Goal: Transaction & Acquisition: Purchase product/service

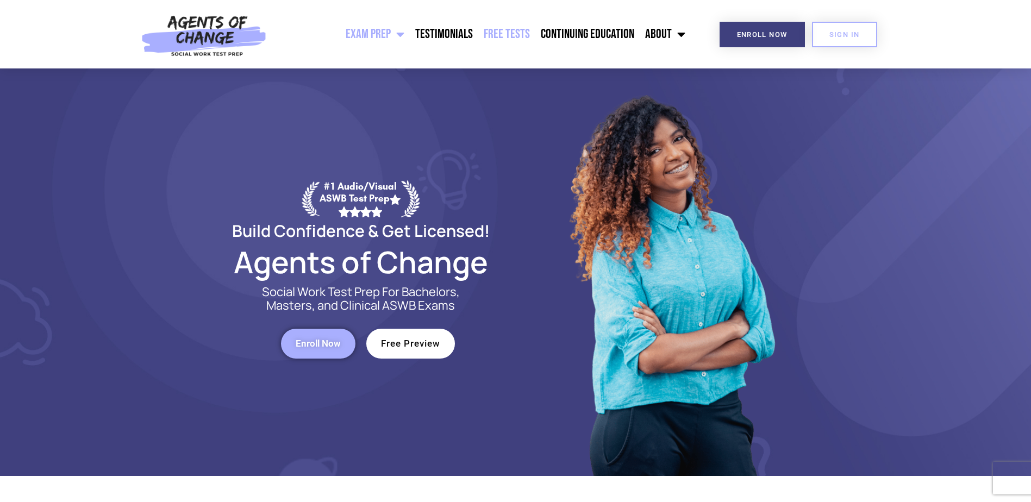
click at [510, 28] on link "Free Tests" at bounding box center [506, 34] width 57 height 27
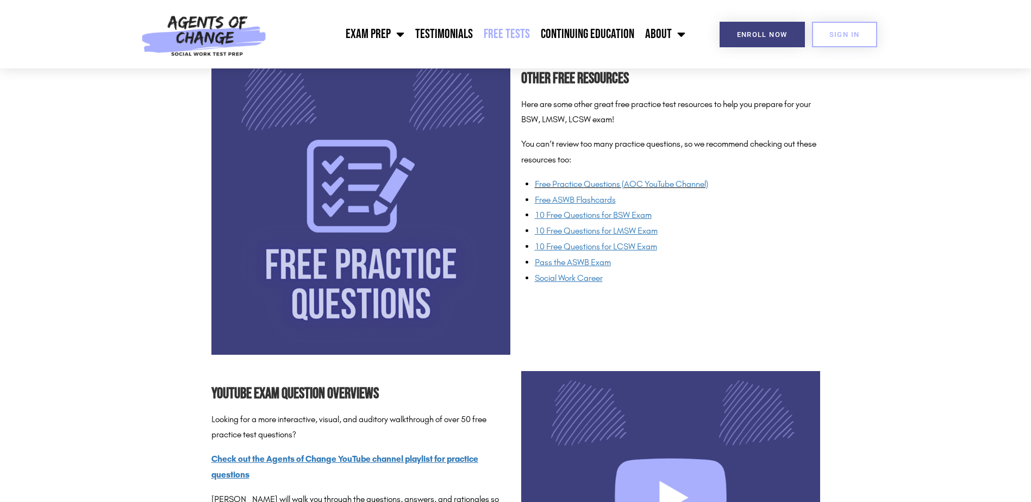
scroll to position [979, 0]
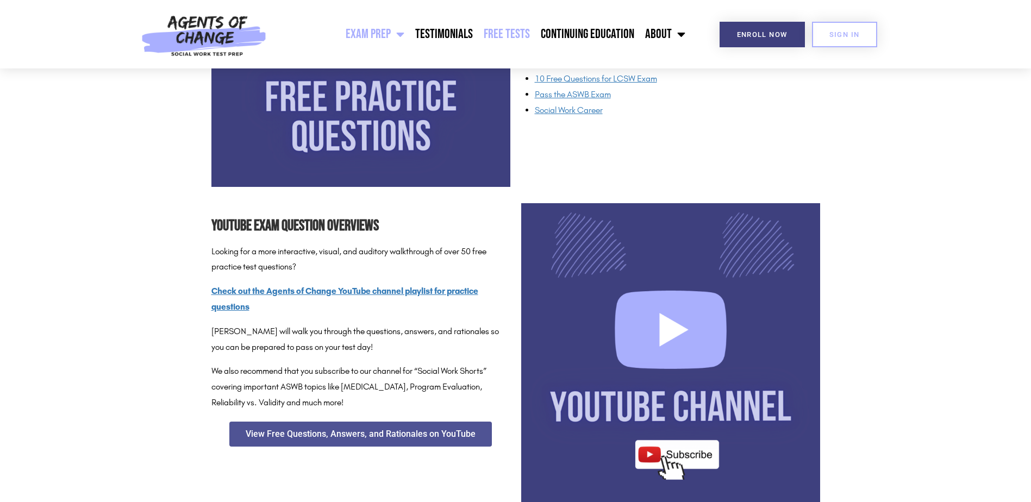
click at [358, 30] on link "Exam Prep" at bounding box center [375, 34] width 70 height 27
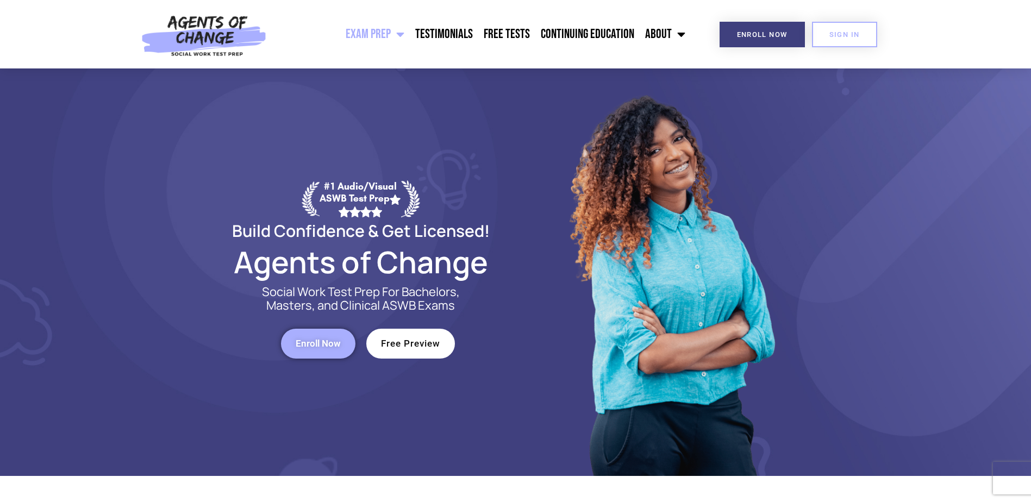
click at [401, 36] on span "Menu" at bounding box center [398, 34] width 14 height 24
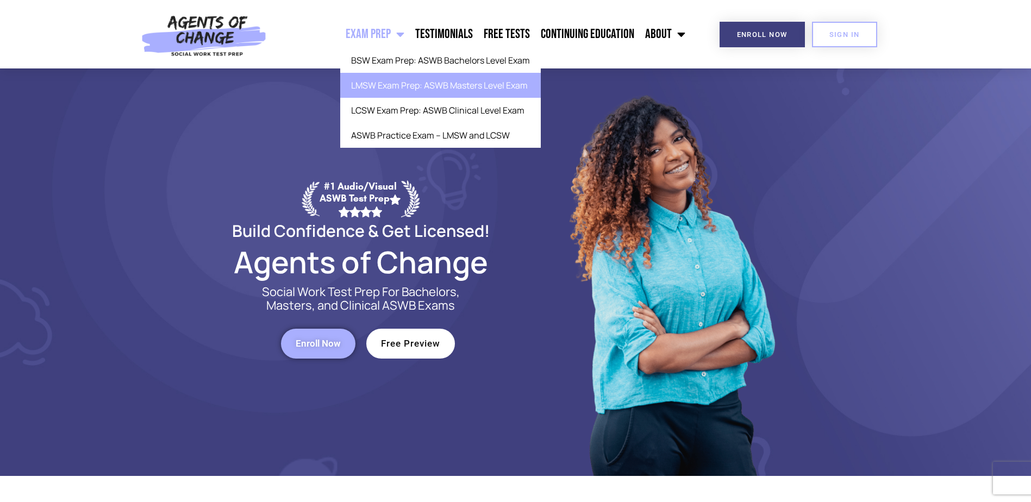
click at [421, 90] on link "LMSW Exam Prep: ASWB Masters Level Exam" at bounding box center [440, 85] width 201 height 25
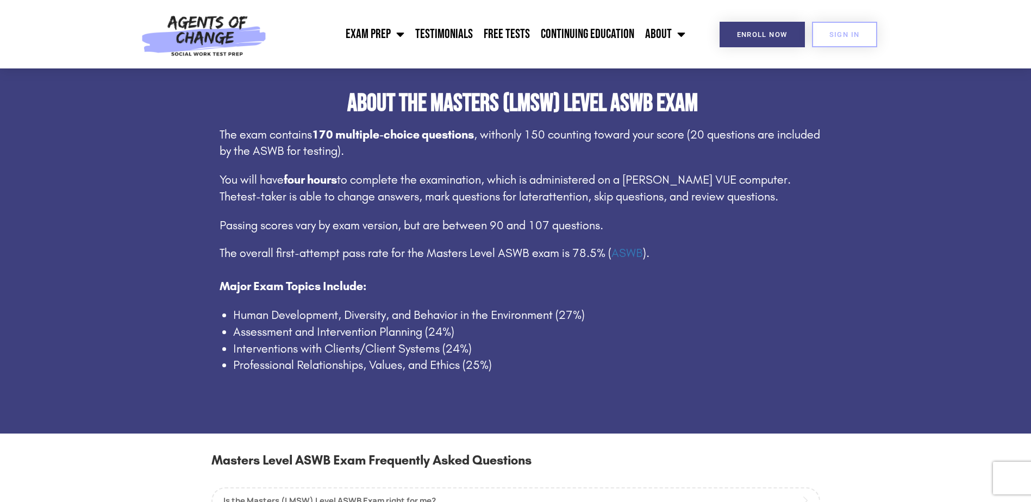
scroll to position [870, 0]
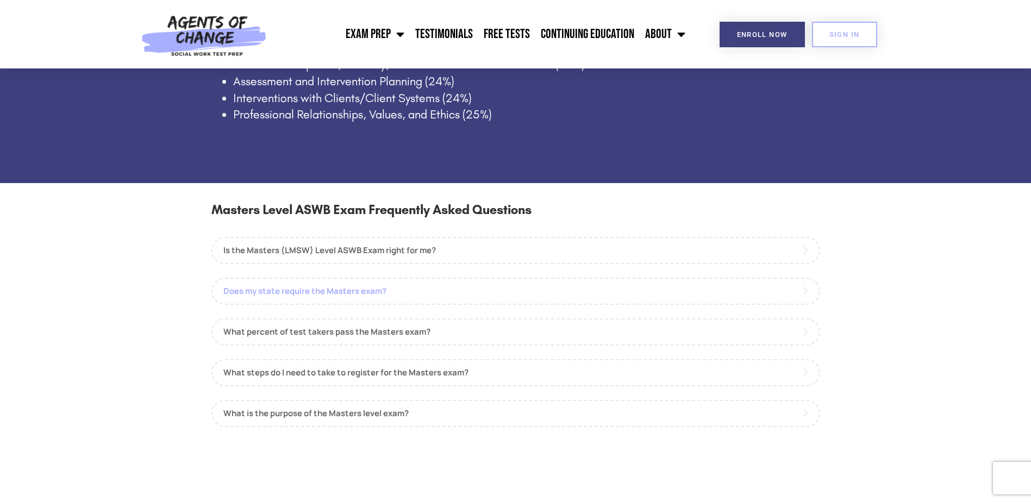
click at [391, 288] on link "Does my state require the Masters exam?" at bounding box center [515, 291] width 609 height 27
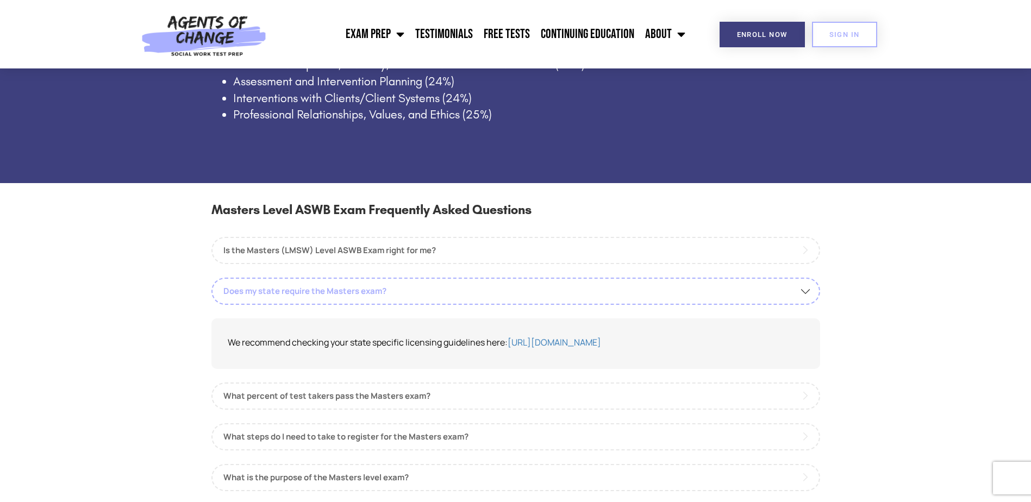
click at [391, 288] on link "Does my state require the Masters exam?" at bounding box center [515, 291] width 609 height 27
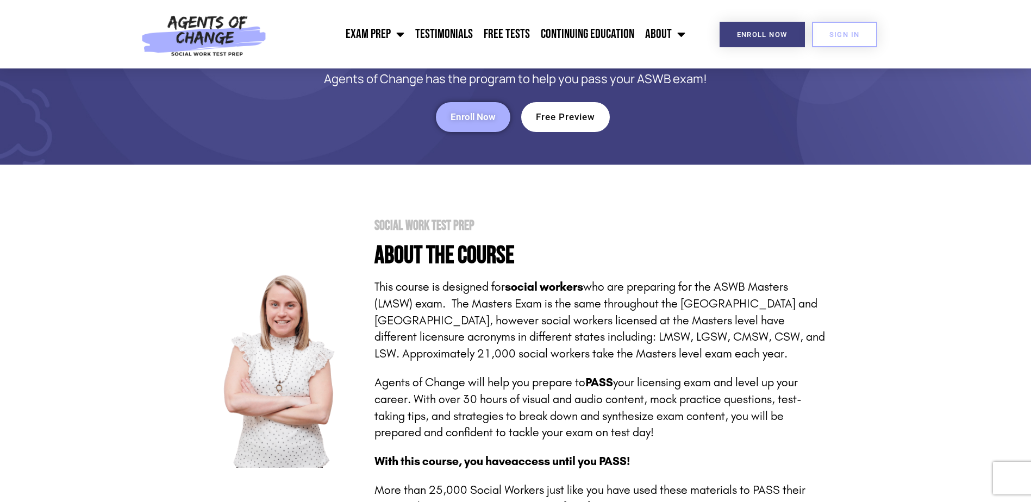
scroll to position [0, 0]
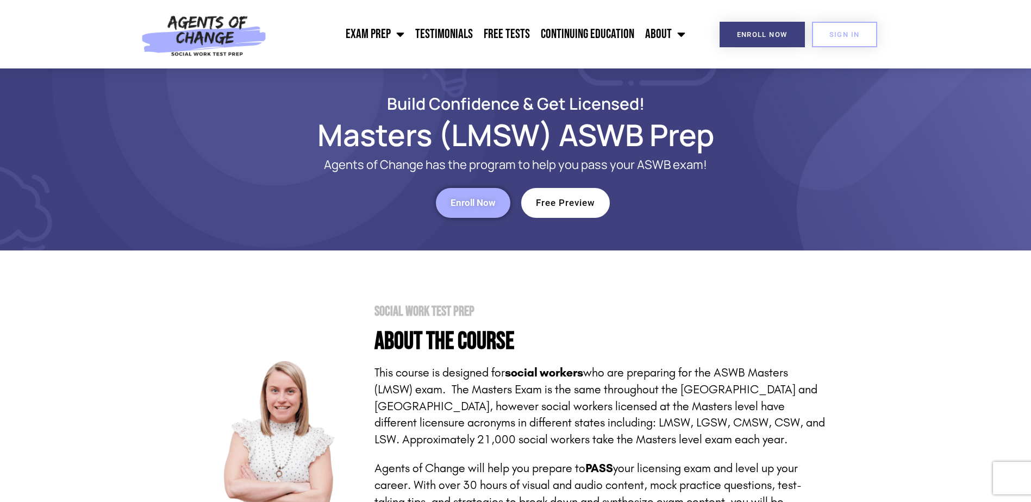
click at [489, 205] on span "Enroll Now" at bounding box center [473, 202] width 45 height 9
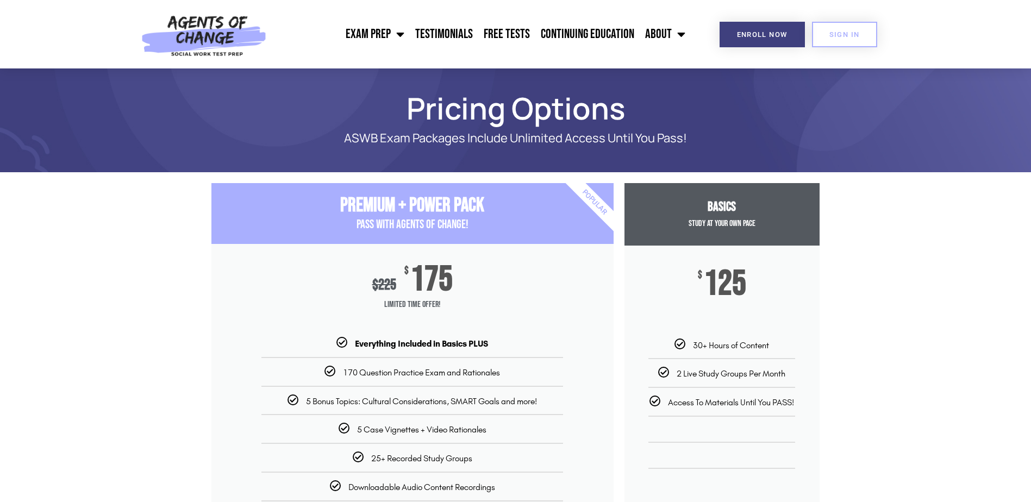
scroll to position [272, 0]
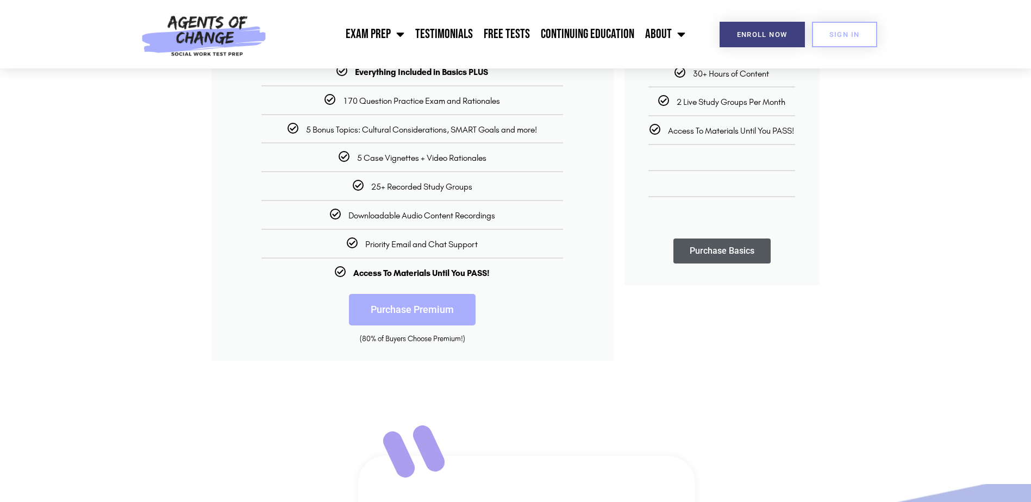
click at [437, 319] on link "Purchase Premium" at bounding box center [412, 310] width 127 height 32
